Goal: Find contact information: Find contact information

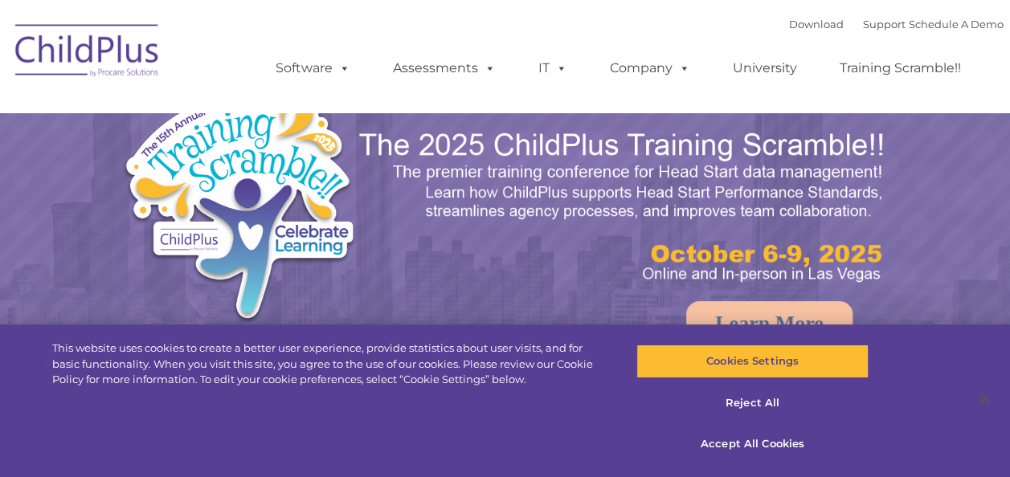
select select "MEDIUM"
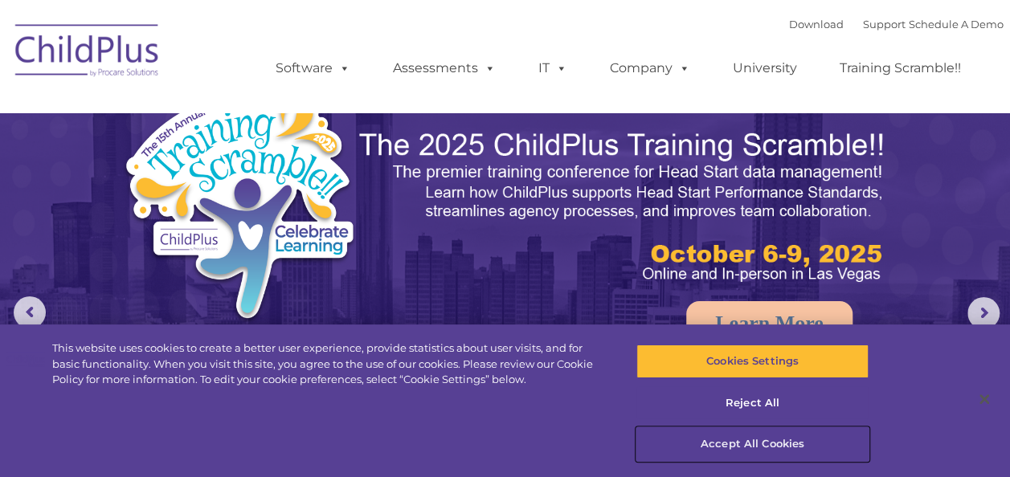
click at [744, 444] on button "Accept All Cookies" at bounding box center [752, 444] width 232 height 34
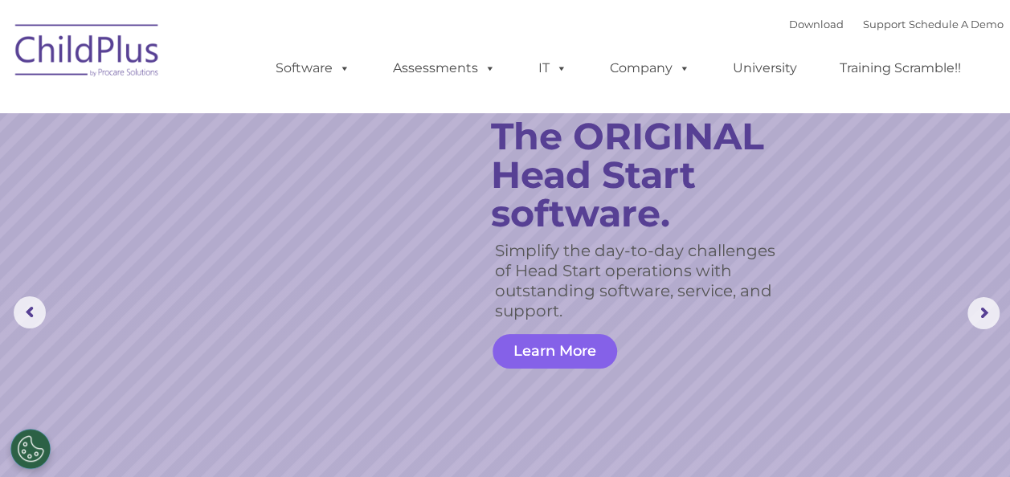
click at [567, 345] on link "Learn More" at bounding box center [554, 351] width 124 height 35
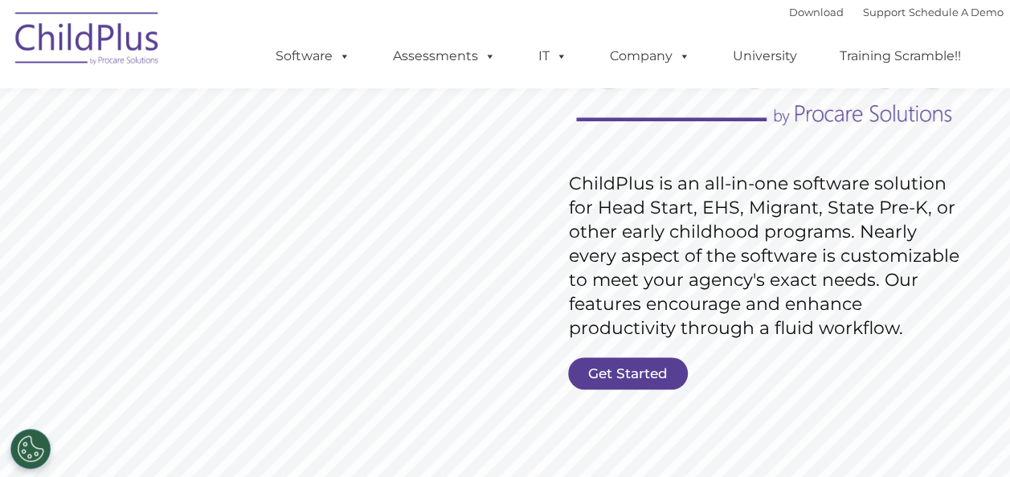
scroll to position [191, 0]
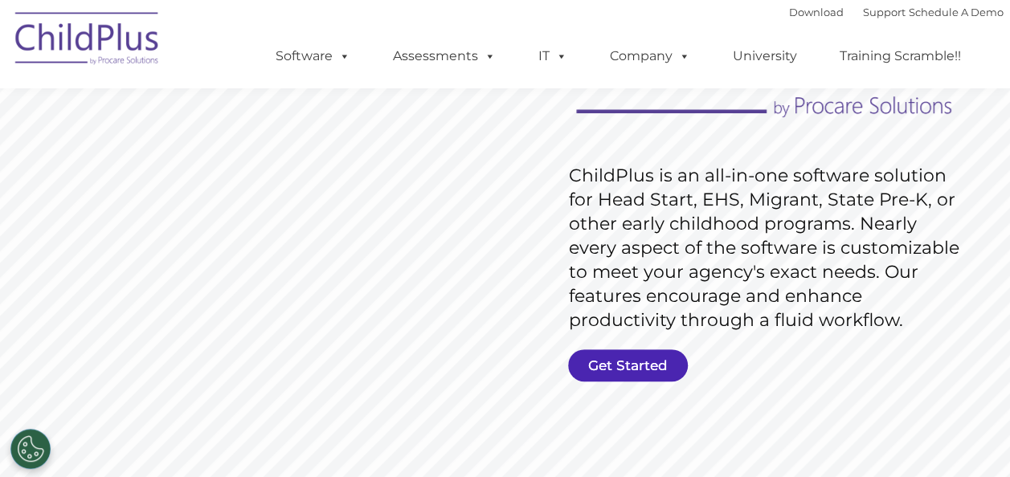
click at [610, 365] on link "Get Started" at bounding box center [628, 365] width 120 height 32
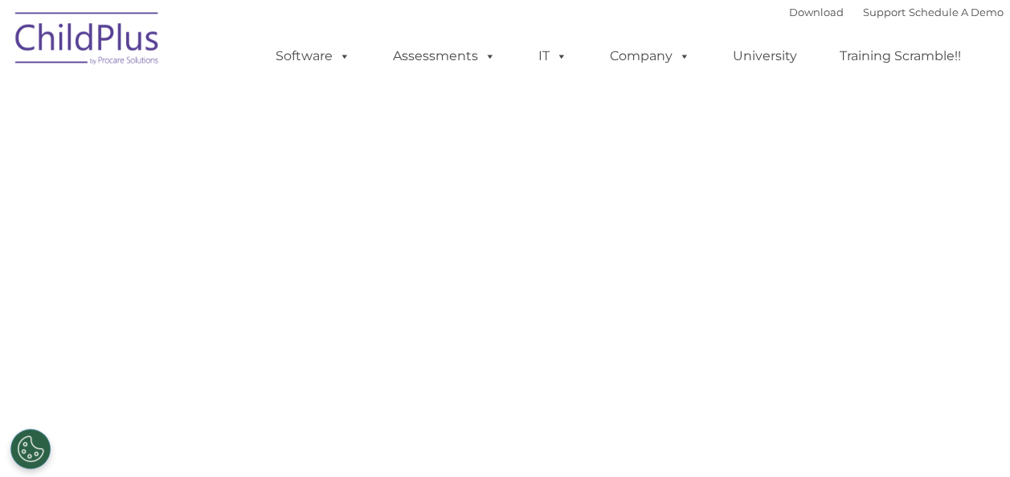
select select "MEDIUM"
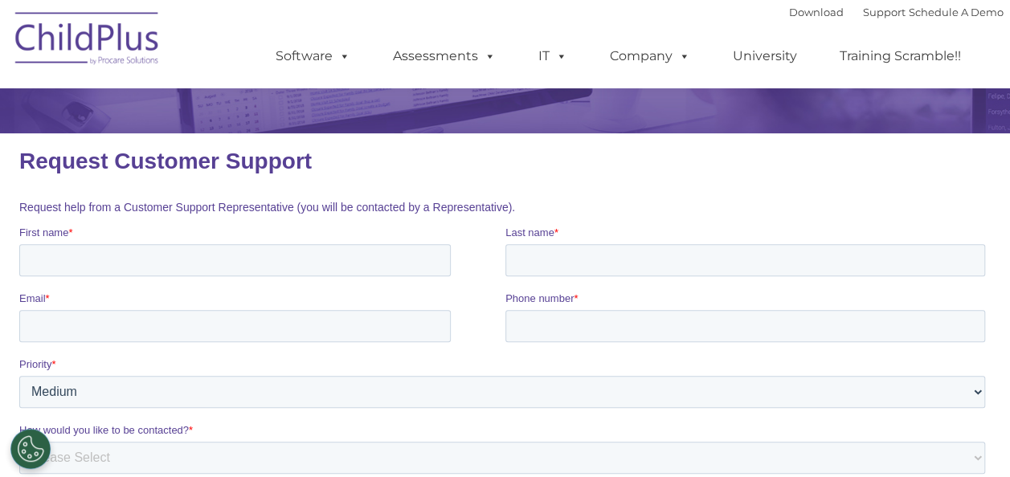
scroll to position [153, 0]
